Goal: Register for event/course

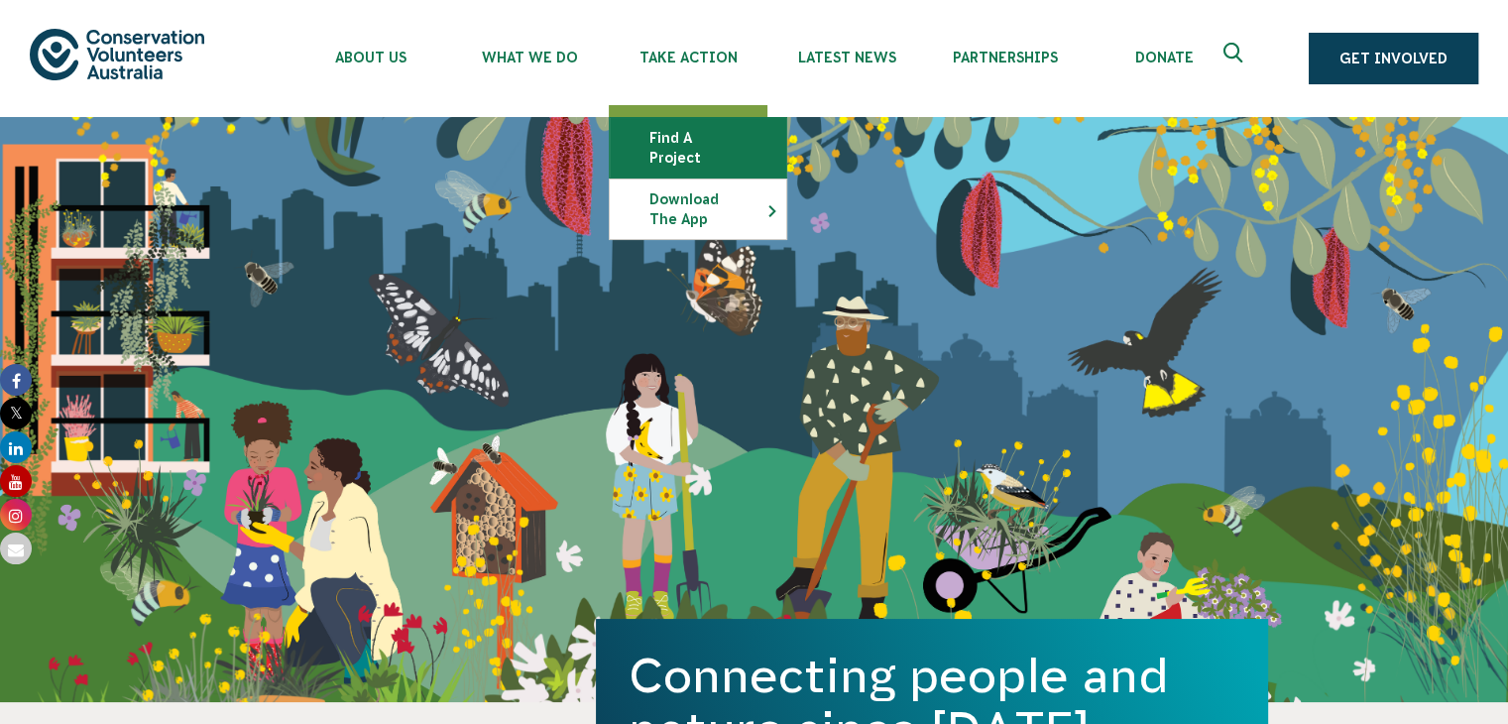
click at [705, 136] on link "Find a project" at bounding box center [698, 148] width 177 height 60
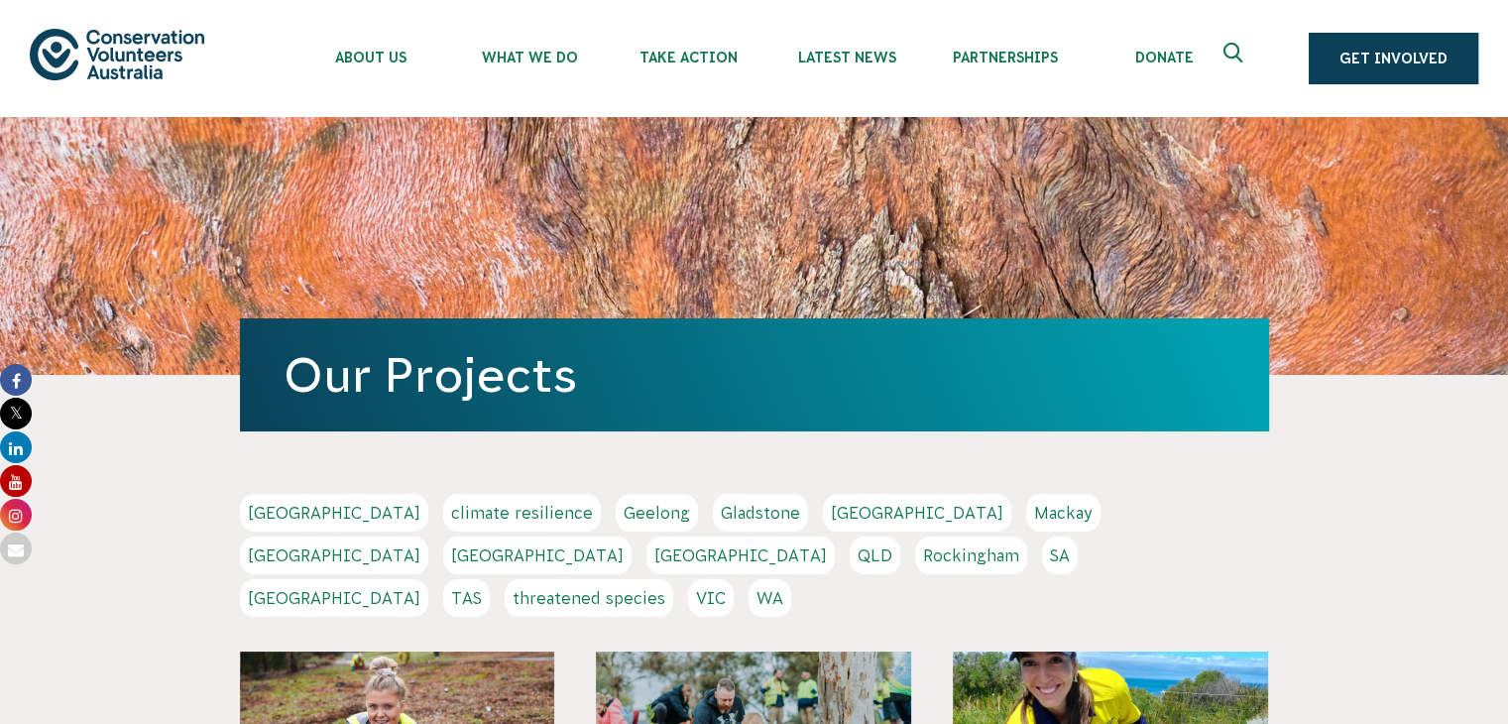
click at [490, 579] on link "TAS" at bounding box center [466, 598] width 47 height 38
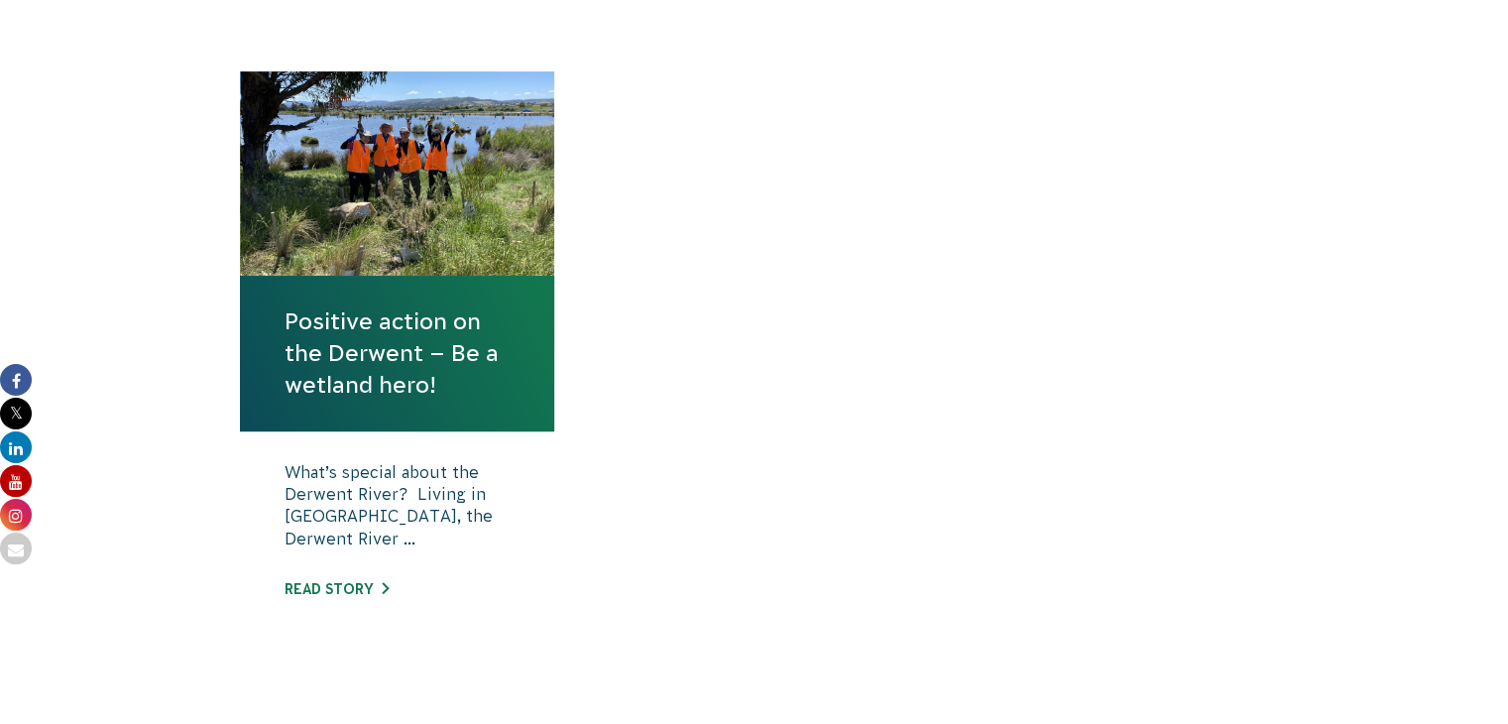
scroll to position [694, 0]
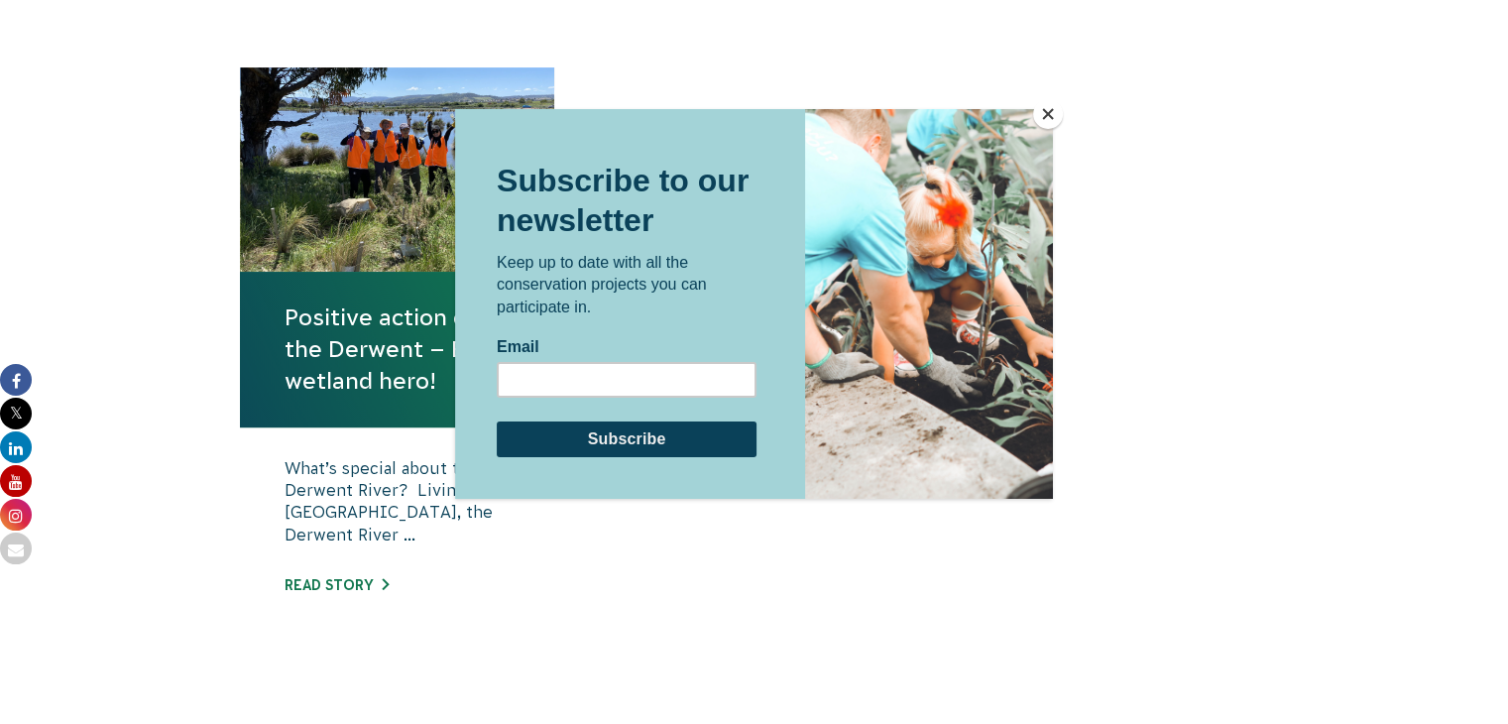
click at [1042, 111] on button "Close" at bounding box center [1048, 114] width 30 height 30
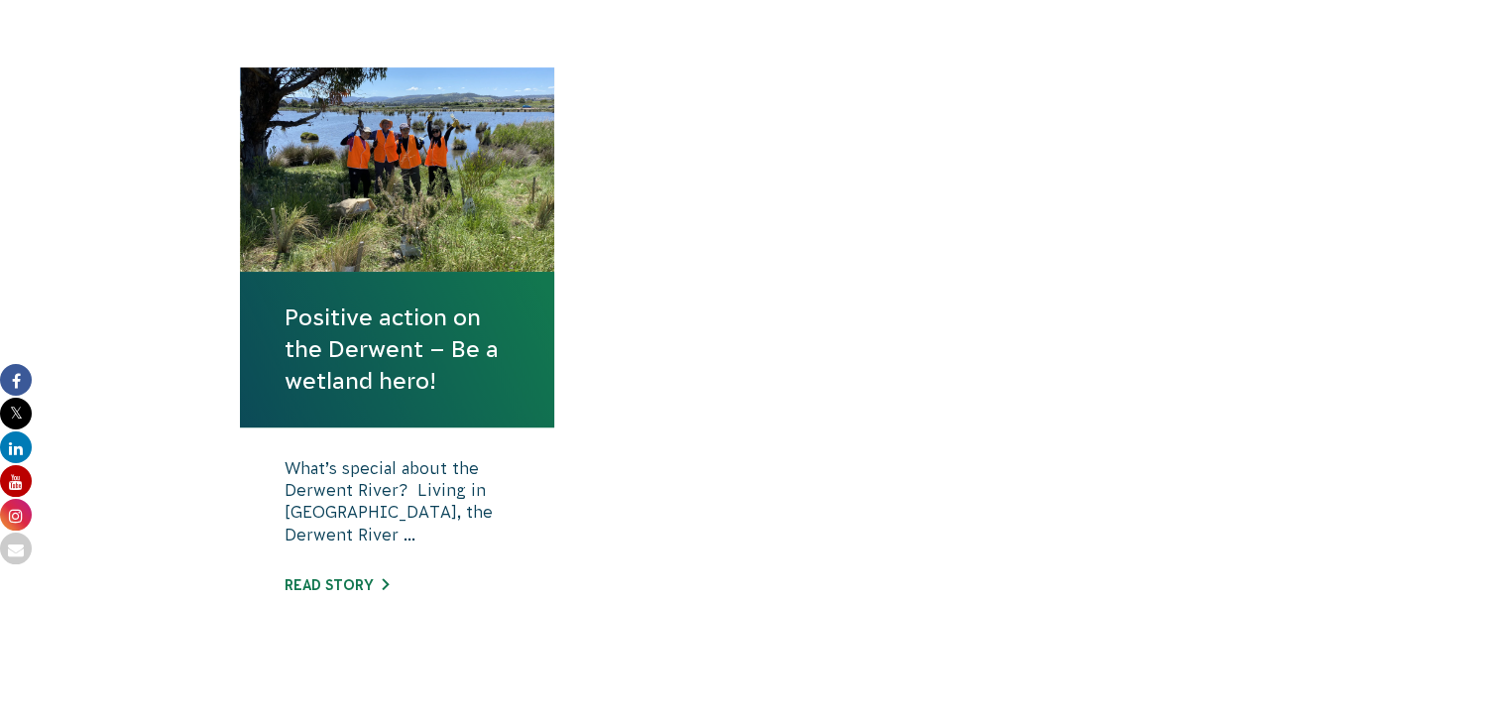
click at [464, 250] on div at bounding box center [397, 169] width 315 height 204
click at [339, 583] on link "Read story" at bounding box center [337, 585] width 104 height 16
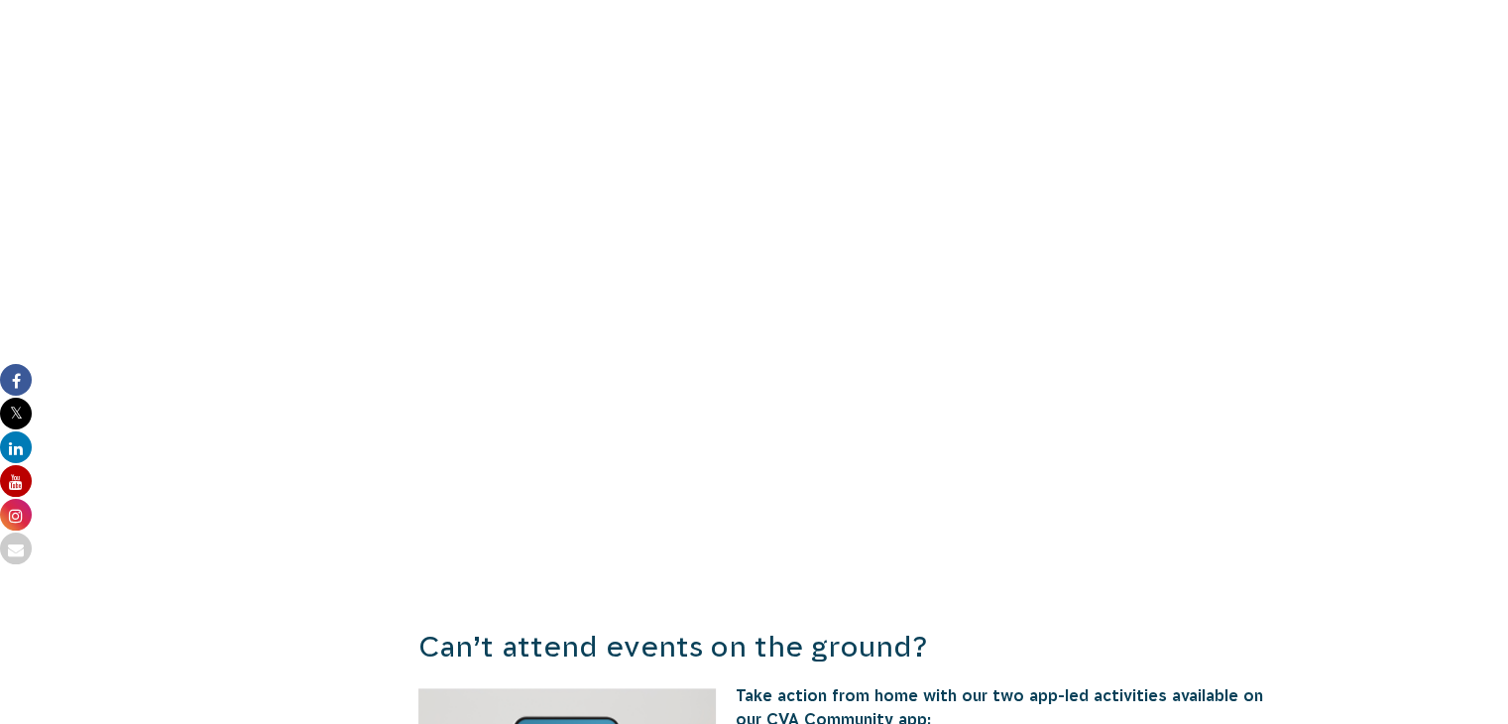
scroll to position [2083, 0]
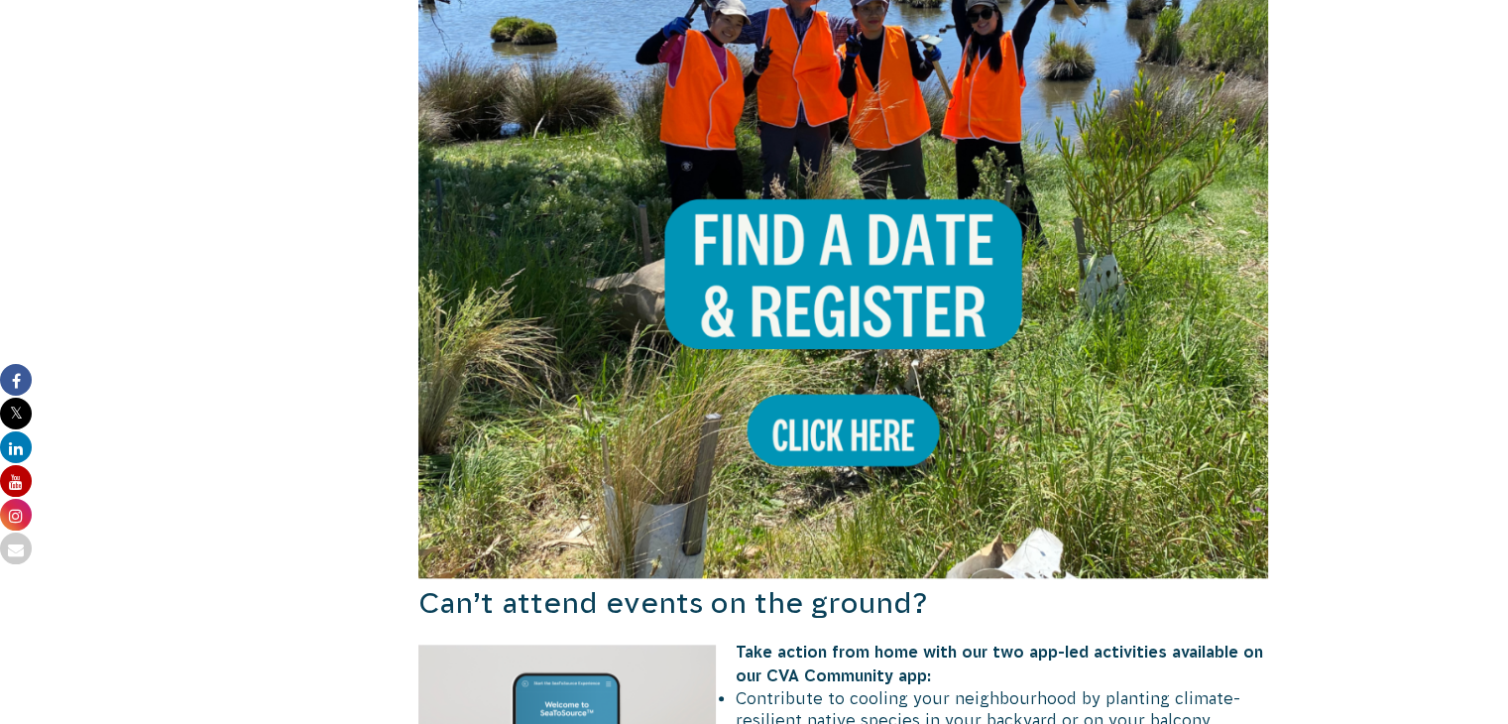
click at [817, 379] on img at bounding box center [844, 152] width 851 height 851
